Goal: Task Accomplishment & Management: Manage account settings

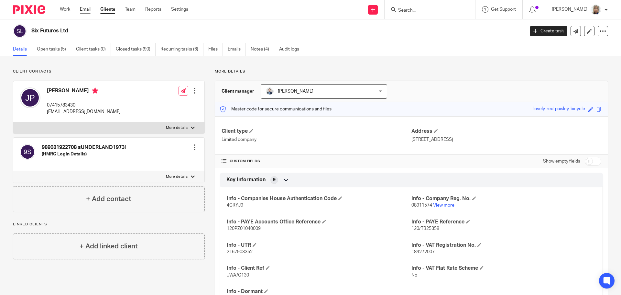
drag, startPoint x: 0, startPoint y: 0, endPoint x: 85, endPoint y: 12, distance: 85.6
click at [85, 12] on link "Email" at bounding box center [85, 9] width 11 height 6
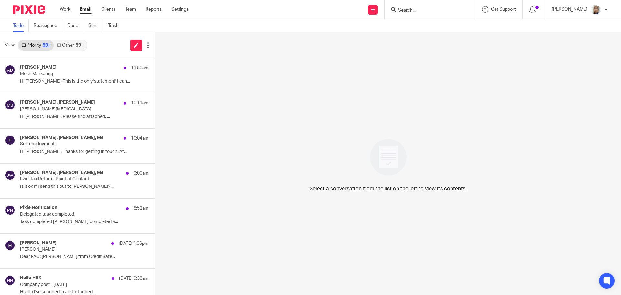
click at [78, 42] on link "Other 99+" at bounding box center [70, 45] width 33 height 10
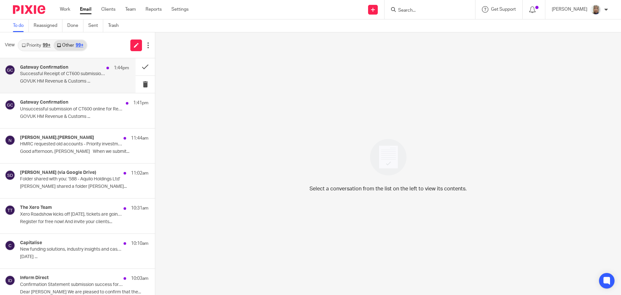
click at [72, 81] on p "GOVUK HM Revenue & Customs ..." at bounding box center [74, 82] width 109 height 6
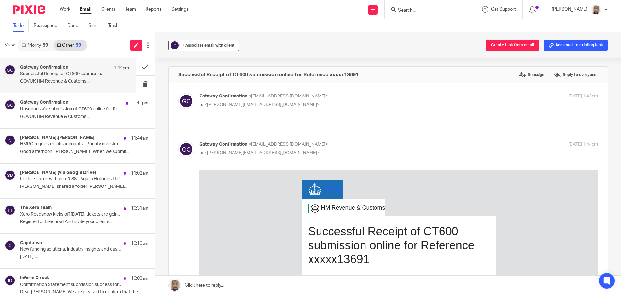
click at [199, 50] on button "? + Associate email with client" at bounding box center [203, 45] width 71 height 12
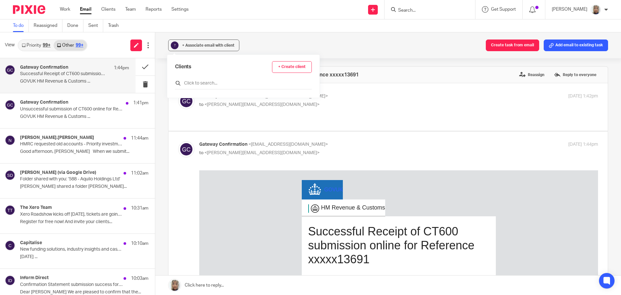
click at [189, 83] on input "text" at bounding box center [243, 83] width 137 height 6
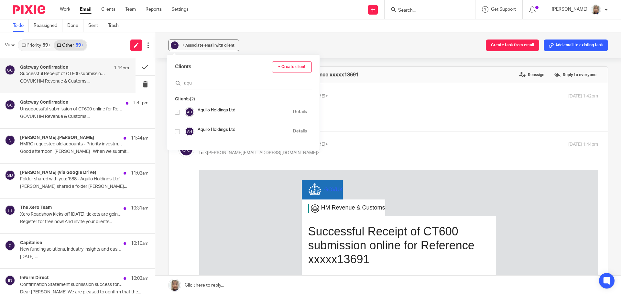
type input "aqu"
click at [178, 113] on input "checkbox" at bounding box center [177, 112] width 5 height 5
checkbox input "true"
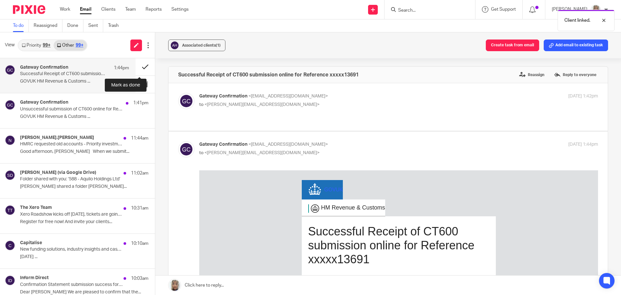
click at [142, 68] on button at bounding box center [145, 66] width 19 height 17
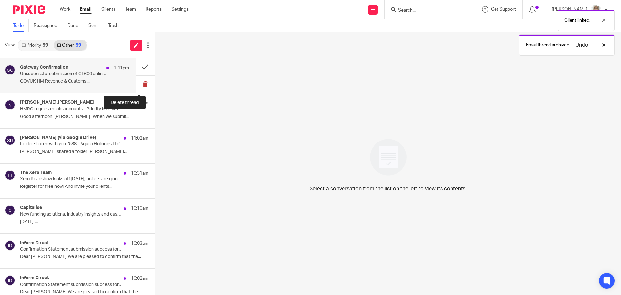
click at [141, 83] on button at bounding box center [145, 84] width 19 height 17
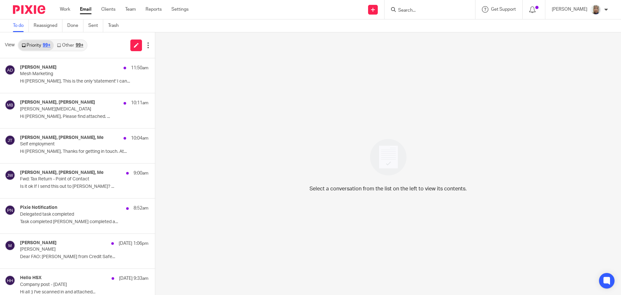
click at [77, 44] on div "99+" at bounding box center [80, 45] width 8 height 5
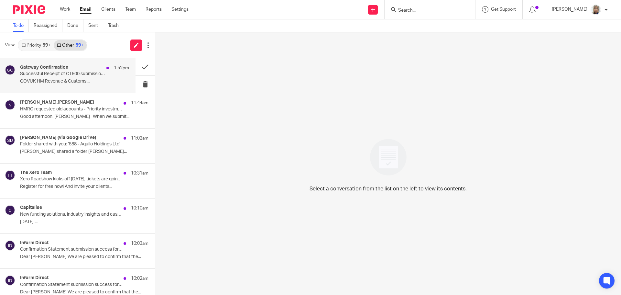
click at [69, 75] on p "Successful Receipt of CT600 submission online for Reference xxxxx01571" at bounding box center [63, 74] width 87 height 6
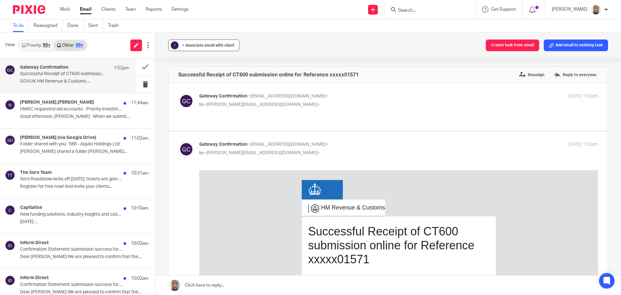
click at [196, 49] on button "? + Associate email with client" at bounding box center [203, 45] width 71 height 12
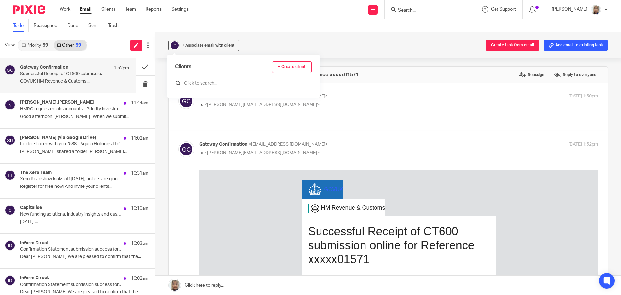
click at [198, 81] on input "text" at bounding box center [243, 83] width 137 height 6
type input "mack"
click at [177, 114] on input "checkbox" at bounding box center [177, 112] width 5 height 5
checkbox input "true"
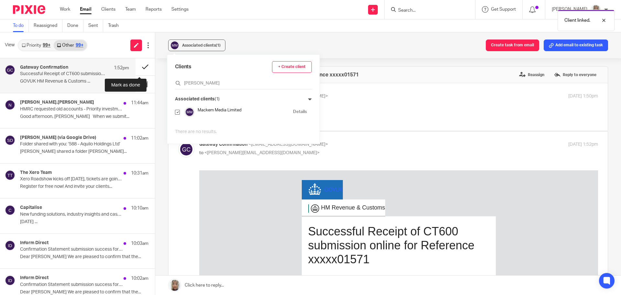
click at [143, 66] on button at bounding box center [145, 66] width 19 height 17
